Goal: Task Accomplishment & Management: Use online tool/utility

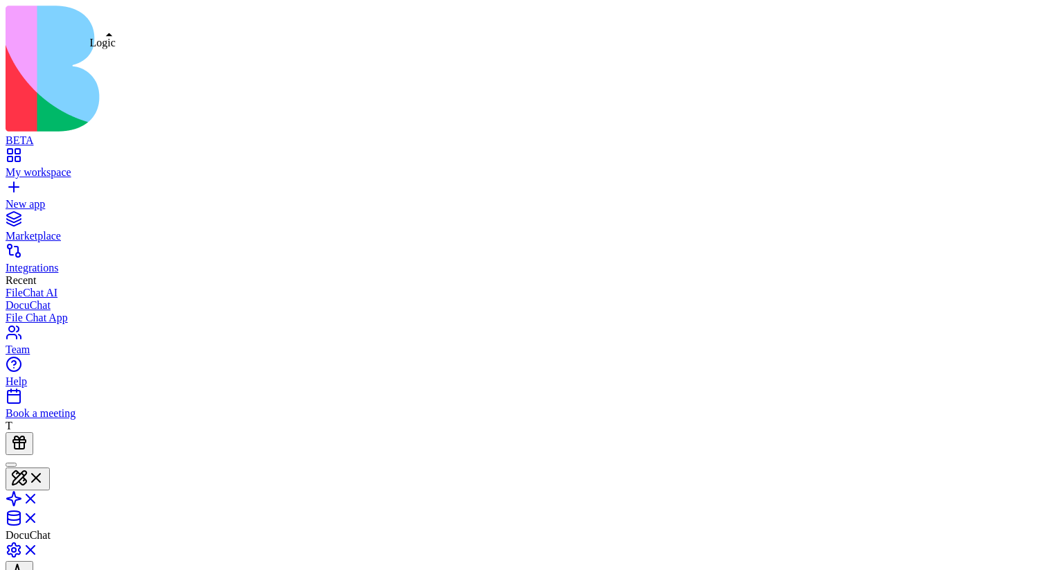
click at [39, 497] on link at bounding box center [22, 503] width 33 height 12
click at [39, 513] on span at bounding box center [39, 519] width 0 height 12
click at [39, 494] on link at bounding box center [22, 500] width 33 height 12
click at [27, 154] on link "My workspace" at bounding box center [524, 166] width 1036 height 25
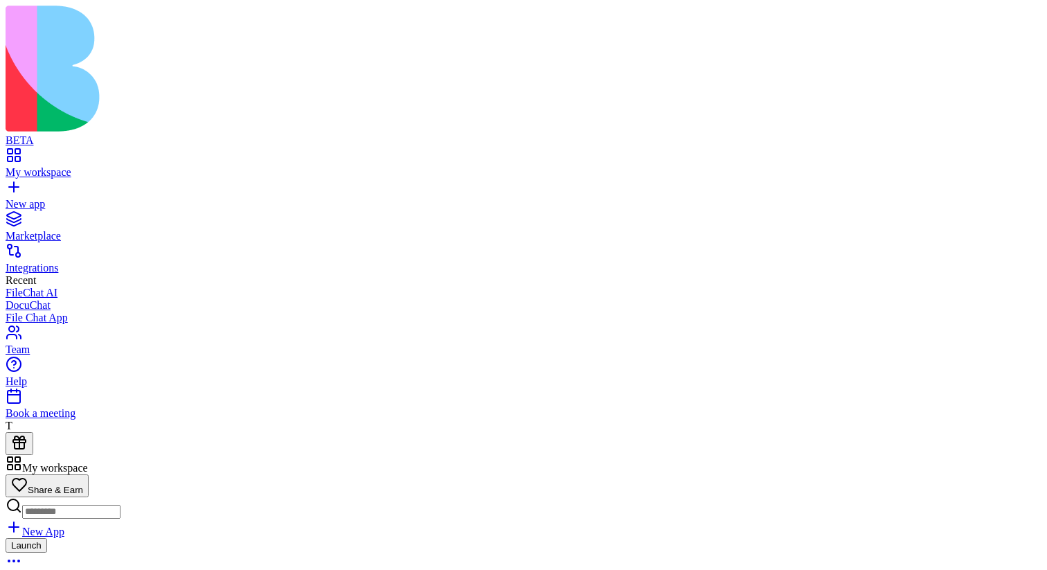
click at [39, 497] on link at bounding box center [22, 503] width 33 height 12
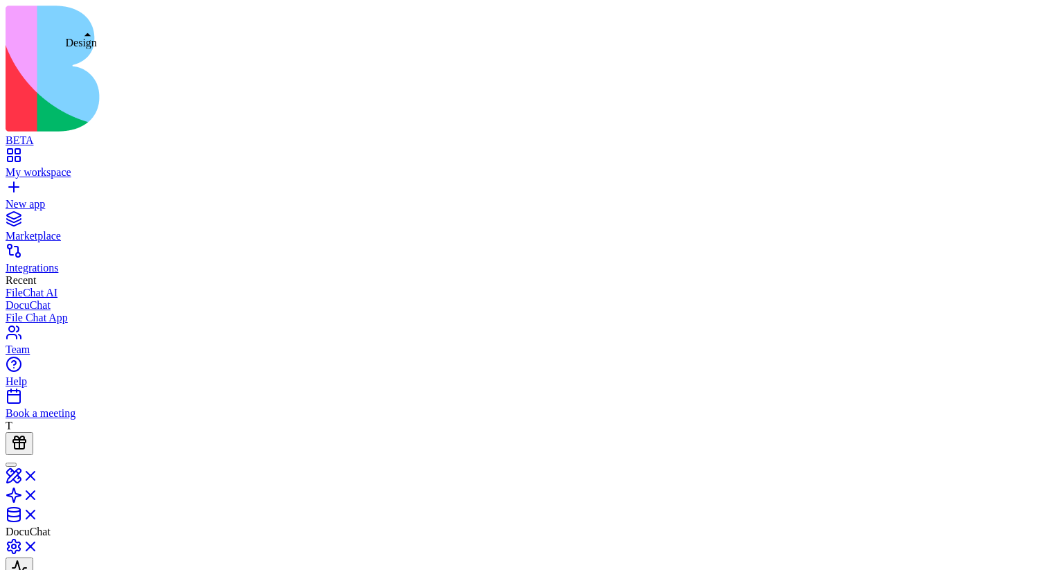
click at [39, 474] on link at bounding box center [22, 480] width 33 height 12
click at [39, 497] on link at bounding box center [22, 503] width 33 height 12
click at [39, 474] on link at bounding box center [22, 480] width 33 height 12
click at [39, 497] on link at bounding box center [22, 503] width 33 height 12
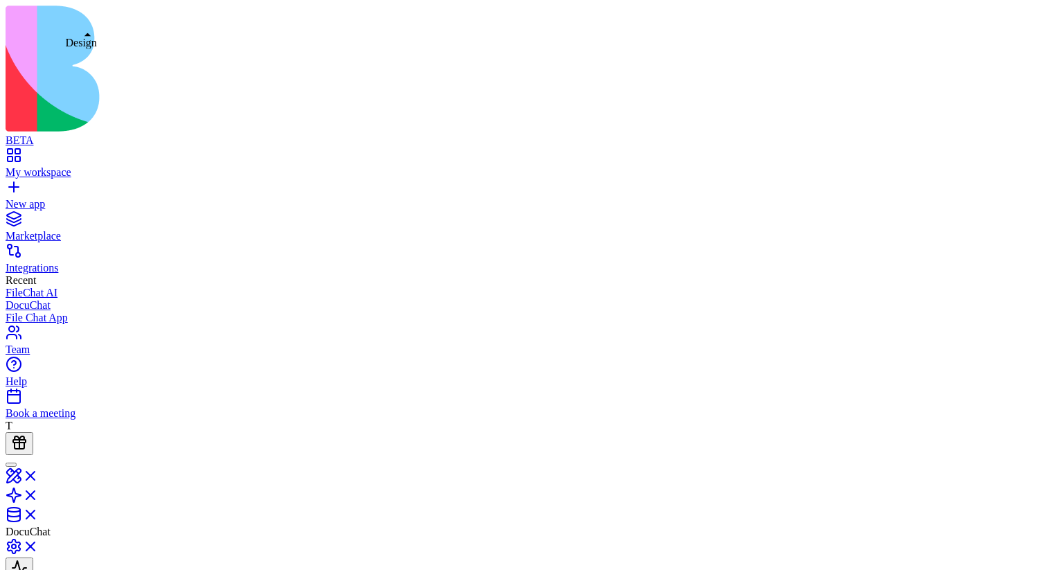
click at [39, 474] on link at bounding box center [22, 480] width 33 height 12
click at [21, 154] on link "My workspace" at bounding box center [524, 166] width 1036 height 25
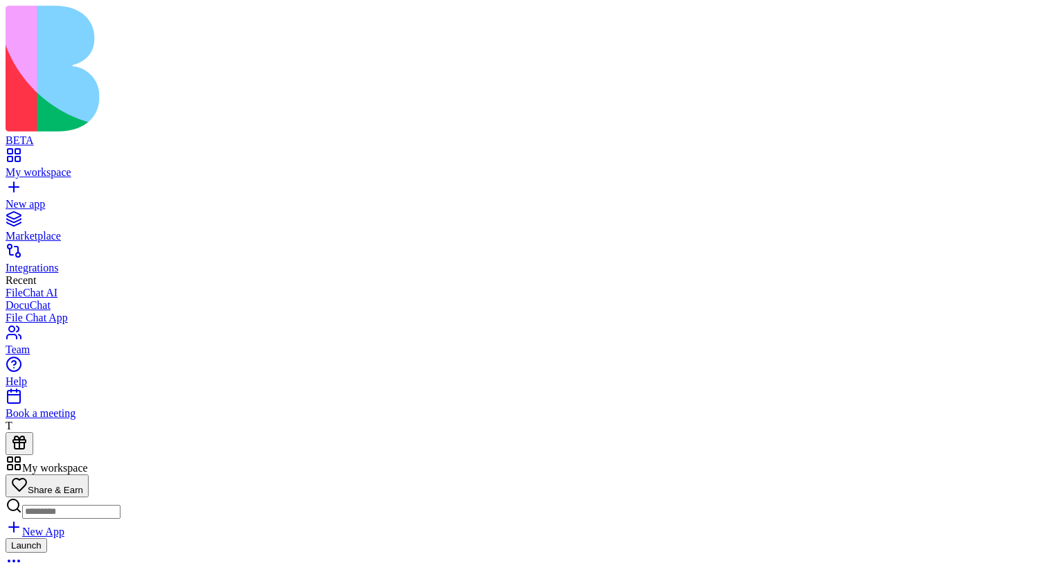
click at [50, 467] on button at bounding box center [28, 478] width 44 height 23
click at [39, 497] on link at bounding box center [22, 503] width 33 height 12
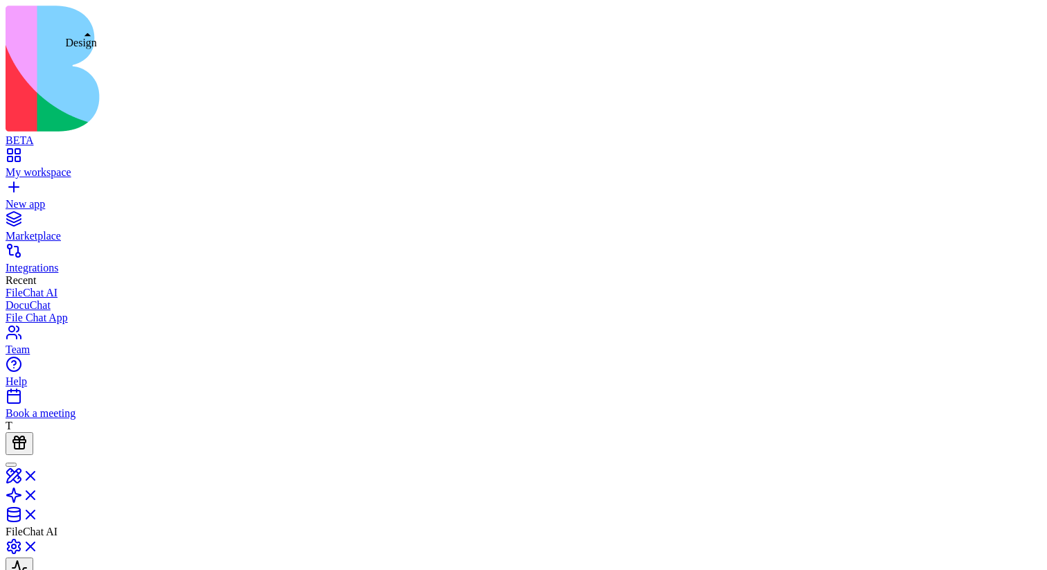
click at [39, 474] on link at bounding box center [22, 480] width 33 height 12
click at [39, 497] on link at bounding box center [22, 503] width 33 height 12
click at [39, 474] on link at bounding box center [22, 480] width 33 height 12
click at [39, 516] on span at bounding box center [39, 522] width 0 height 12
click at [39, 494] on link at bounding box center [22, 500] width 33 height 12
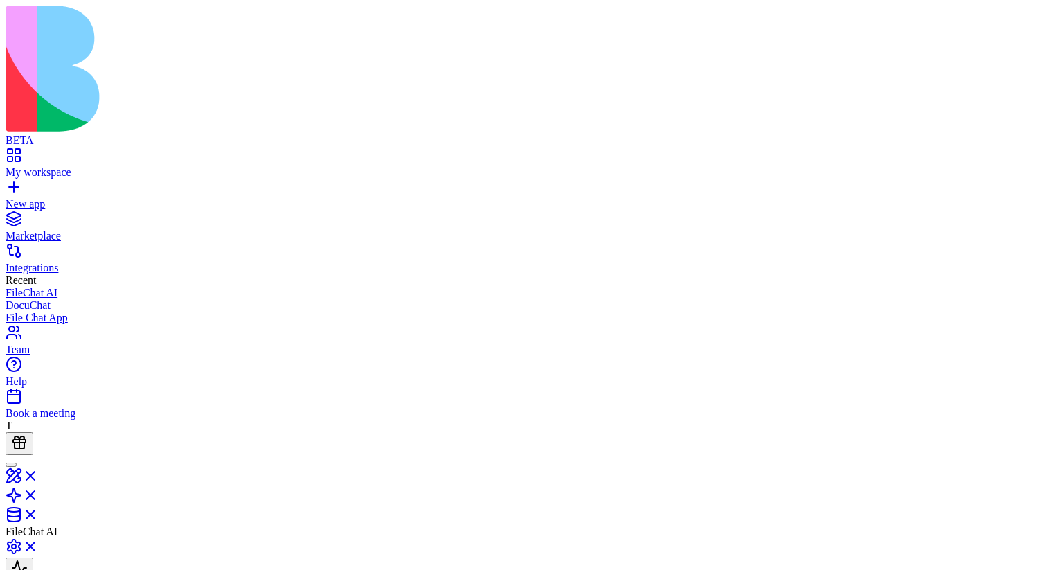
click at [23, 154] on link "My workspace" at bounding box center [524, 166] width 1036 height 25
click at [58, 166] on div "My workspace" at bounding box center [524, 172] width 1036 height 12
click at [39, 497] on link at bounding box center [22, 503] width 33 height 12
click at [39, 474] on link at bounding box center [22, 480] width 33 height 12
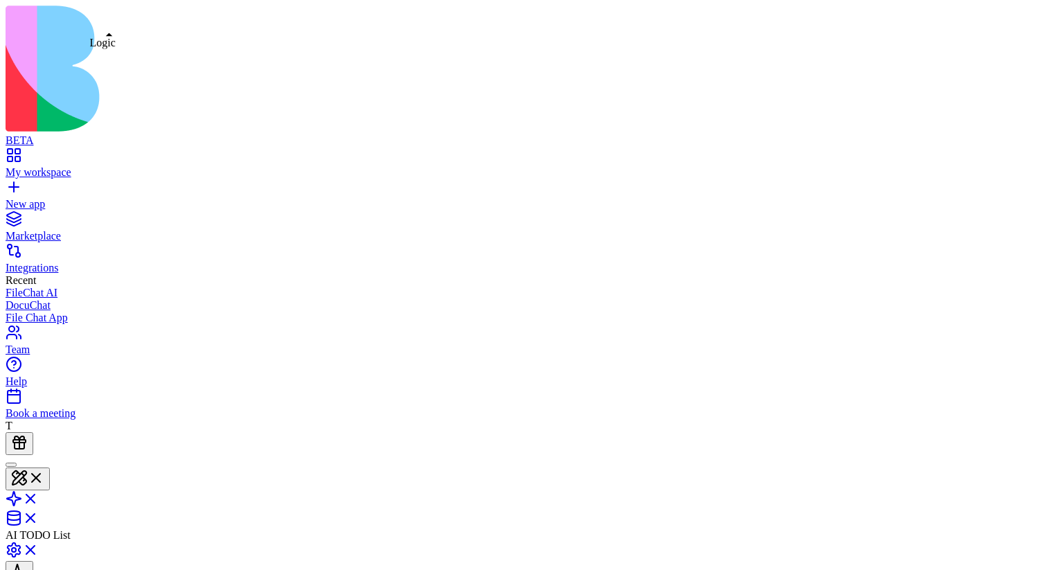
click at [39, 497] on link at bounding box center [22, 503] width 33 height 12
click at [39, 474] on link at bounding box center [22, 480] width 33 height 12
click at [39, 497] on link at bounding box center [22, 503] width 33 height 12
click at [39, 474] on link at bounding box center [22, 480] width 33 height 12
click at [39, 497] on link at bounding box center [22, 503] width 33 height 12
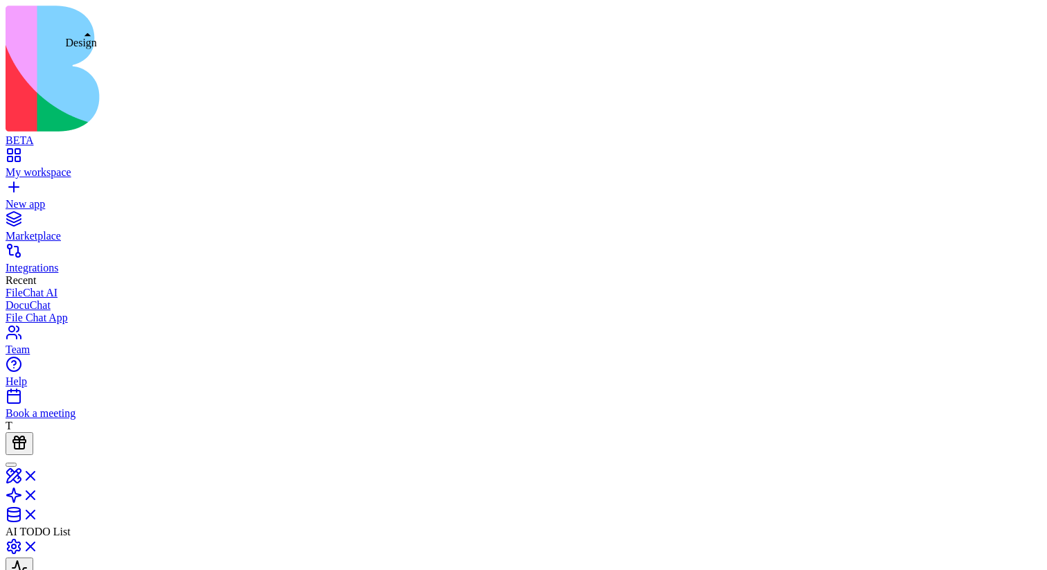
click at [39, 474] on link at bounding box center [22, 480] width 33 height 12
click at [39, 497] on link at bounding box center [22, 503] width 33 height 12
click at [39, 474] on link at bounding box center [22, 480] width 33 height 12
click at [39, 497] on link at bounding box center [22, 503] width 33 height 12
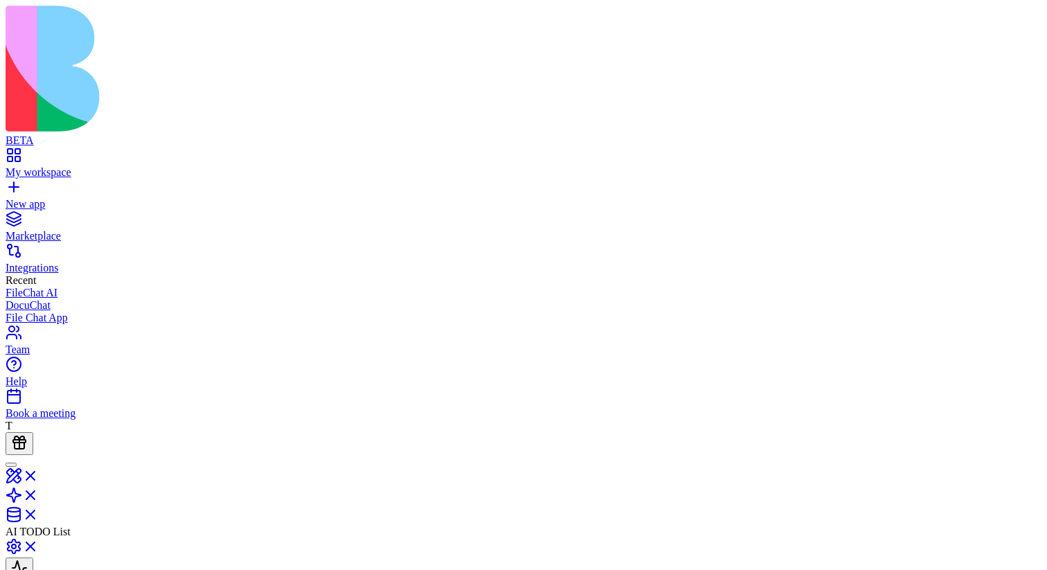
click at [28, 154] on link "My workspace" at bounding box center [524, 166] width 1036 height 25
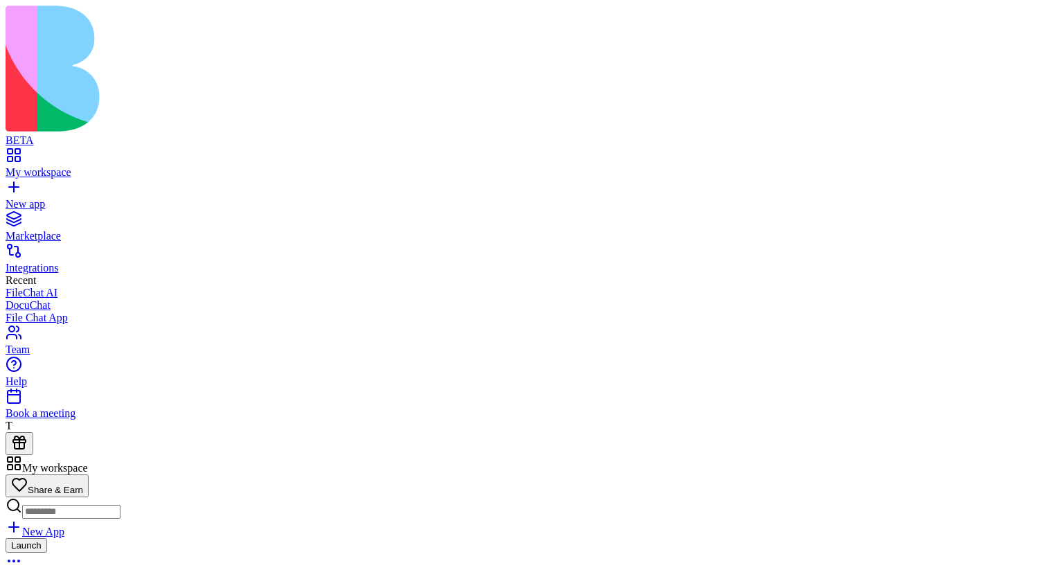
click at [129, 217] on link "Marketplace" at bounding box center [524, 229] width 1036 height 25
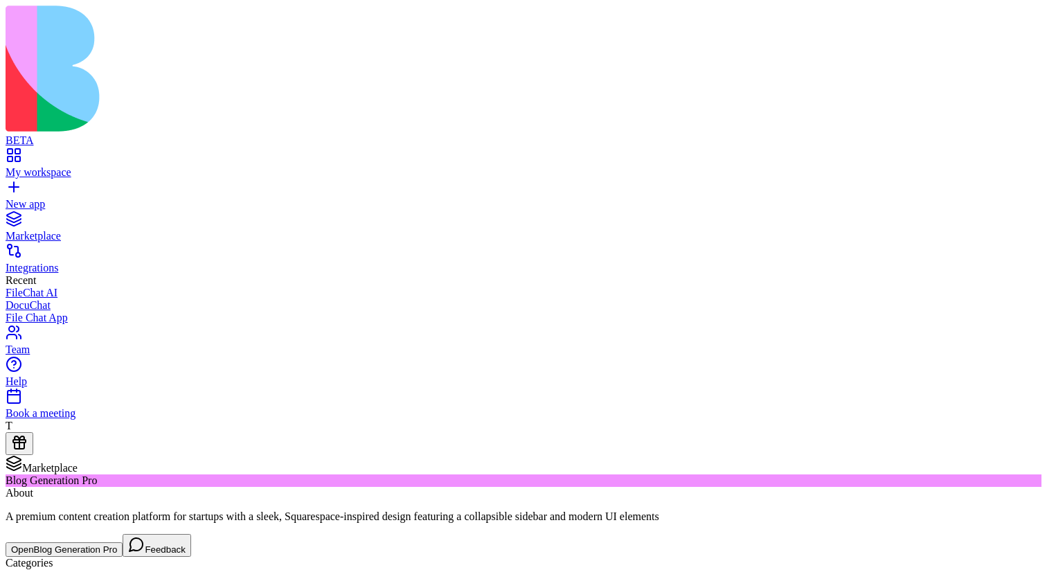
click at [110, 166] on div "My workspace" at bounding box center [524, 172] width 1036 height 12
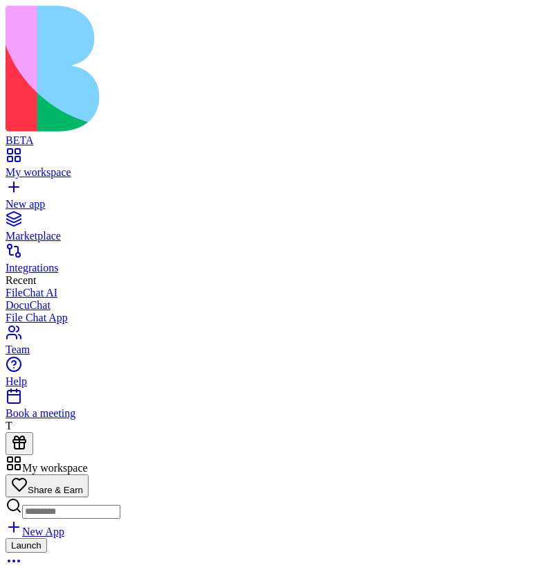
click at [109, 230] on div "Marketplace" at bounding box center [271, 236] width 530 height 12
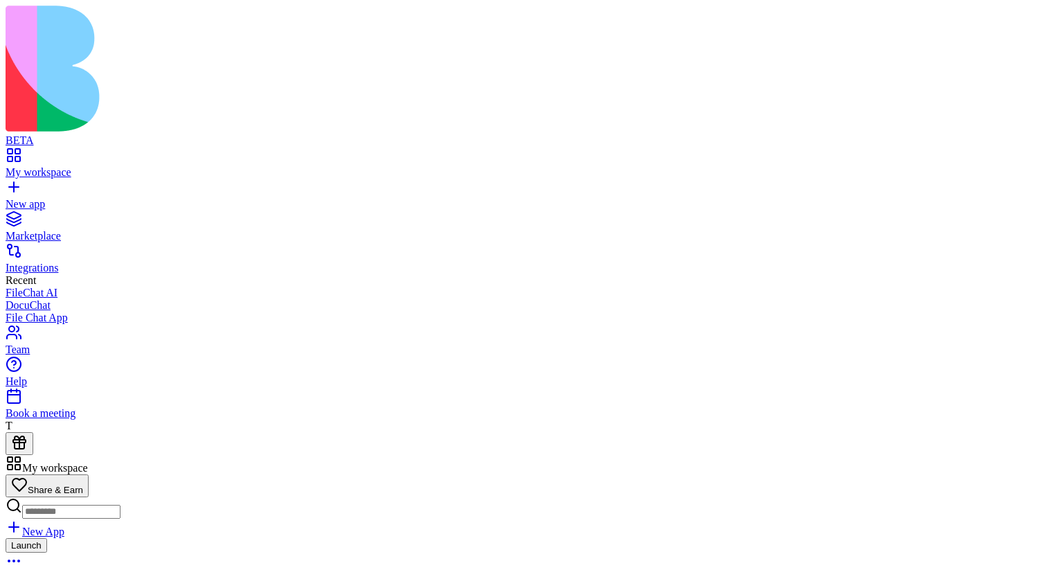
click at [183, 147] on div "BETA My workspace New app Marketplace Integrations Recent FileChat AI DocuChat …" at bounding box center [524, 230] width 1036 height 449
click at [86, 186] on link "New app" at bounding box center [524, 198] width 1036 height 25
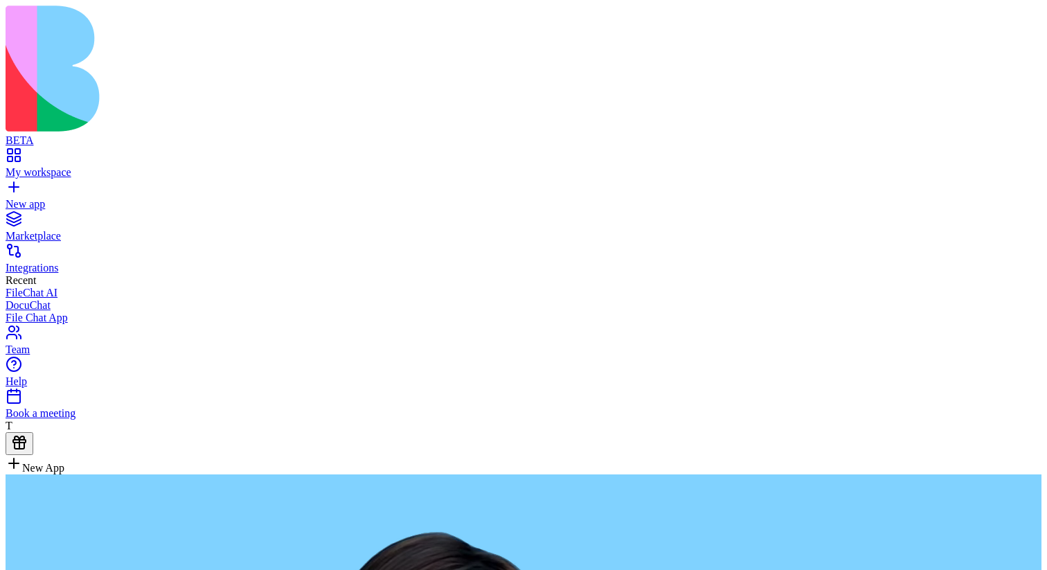
click at [113, 166] on div "My workspace" at bounding box center [524, 172] width 1036 height 12
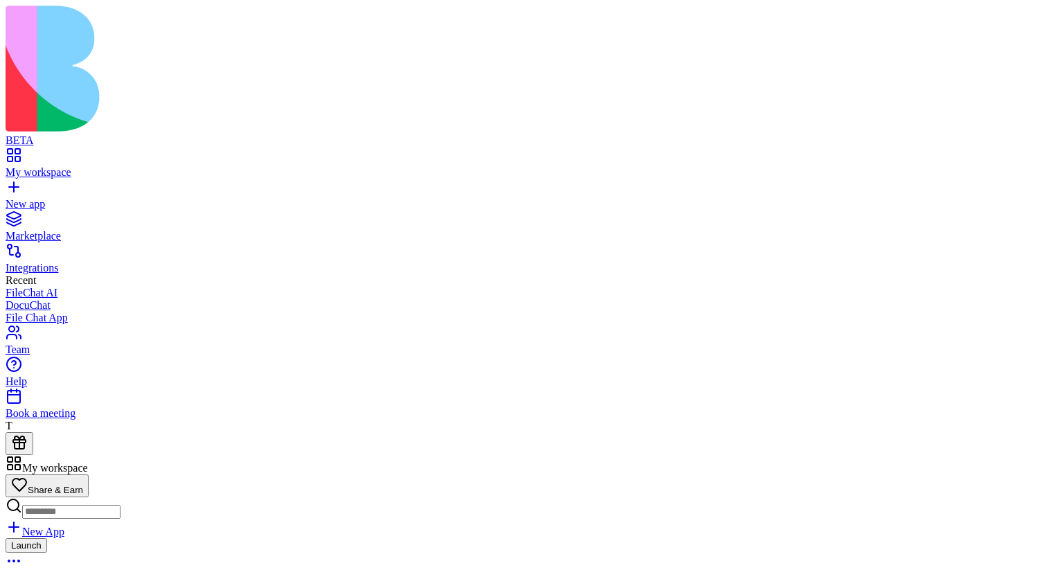
click at [667, 497] on div at bounding box center [524, 507] width 1036 height 21
